Goal: Check status: Check status

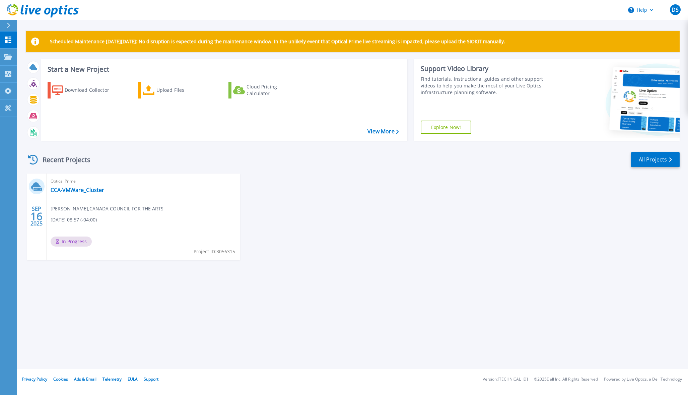
click at [276, 265] on div "SEP 16 2025 Optical Prime CCA-VMWare_Cluster Dimitar Sabev , CANADA COUNCIL FOR…" at bounding box center [349, 223] width 659 height 100
click at [75, 188] on link "CCA-VMWare_Cluster" at bounding box center [78, 189] width 54 height 7
